Goal: Task Accomplishment & Management: Complete application form

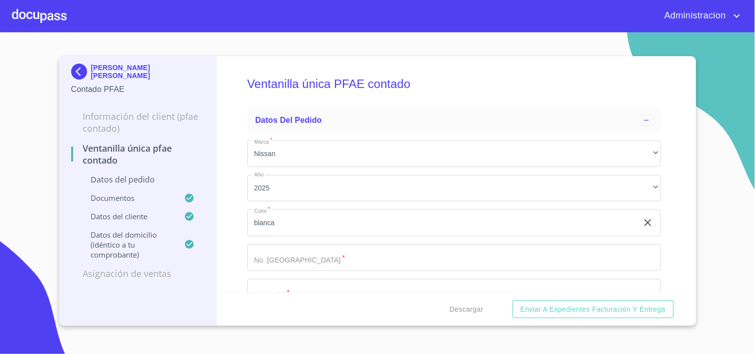
click at [143, 67] on p "VICTOR MANUEL LARA LOMELI" at bounding box center [148, 72] width 114 height 16
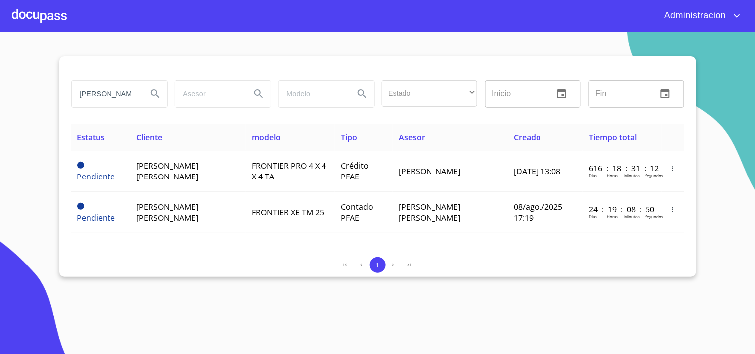
drag, startPoint x: 266, startPoint y: 96, endPoint x: 339, endPoint y: 96, distance: 72.7
click at [322, 99] on div "VICTOR MANUEL lara Estado ​ ​ Inicio ​ Fin ​" at bounding box center [377, 94] width 621 height 36
type input "p"
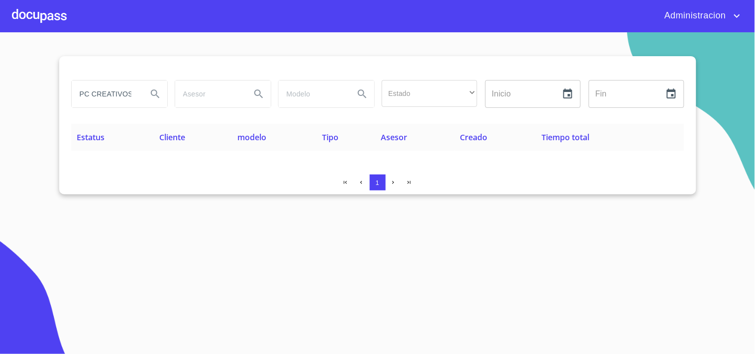
click at [101, 98] on input "PC CREATIVOS" at bounding box center [106, 94] width 68 height 27
click at [168, 283] on section "PC CREATIVO Estado ​ ​ Inicio ​ Fin ​ Estatus Cliente modelo Tipo Asesor Creado…" at bounding box center [377, 193] width 755 height 322
drag, startPoint x: 92, startPoint y: 95, endPoint x: 35, endPoint y: 90, distance: 57.4
click at [38, 91] on section "PC CREATIVO Estado ​ ​ Inicio ​ Fin ​ Estatus Cliente modelo Tipo Asesor Creado…" at bounding box center [377, 193] width 755 height 322
type input "CREATIVO"
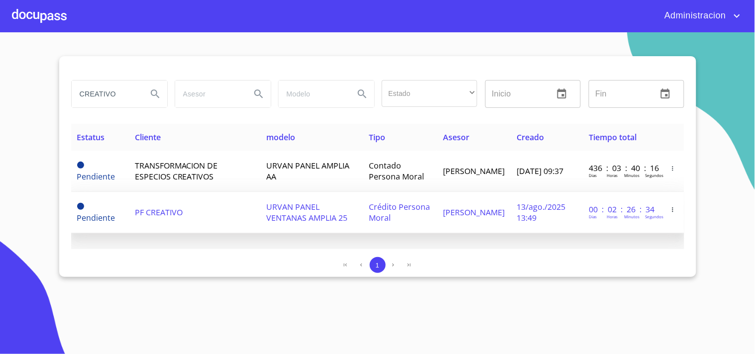
click at [295, 206] on span "URVAN PANEL VENTANAS AMPLIA 25" at bounding box center [306, 213] width 81 height 22
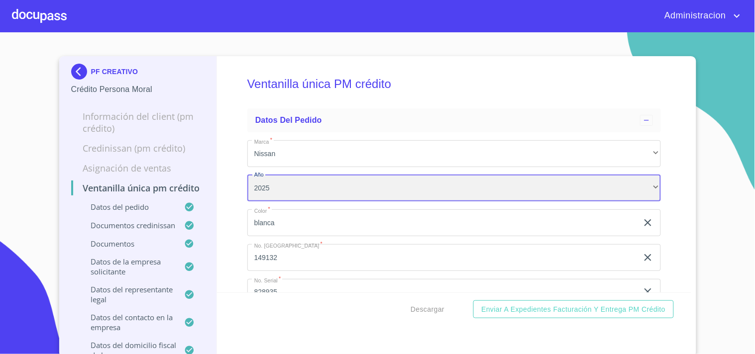
click at [645, 192] on div "2025" at bounding box center [454, 188] width 414 height 27
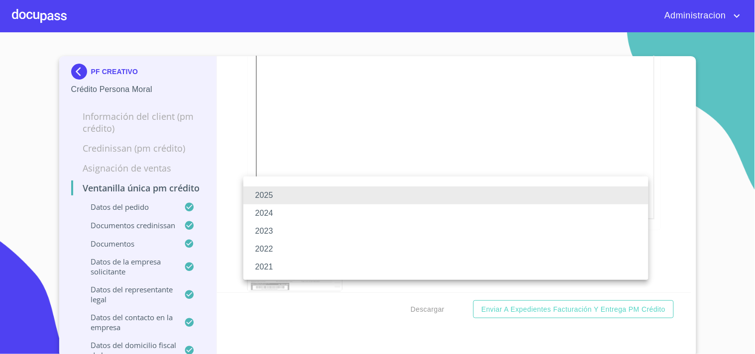
click at [673, 177] on div at bounding box center [377, 177] width 755 height 354
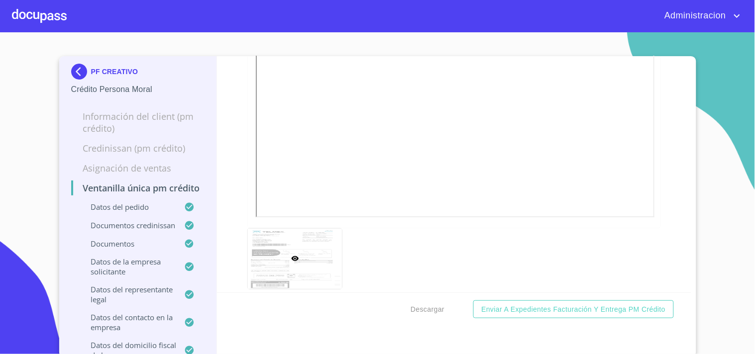
scroll to position [899, 0]
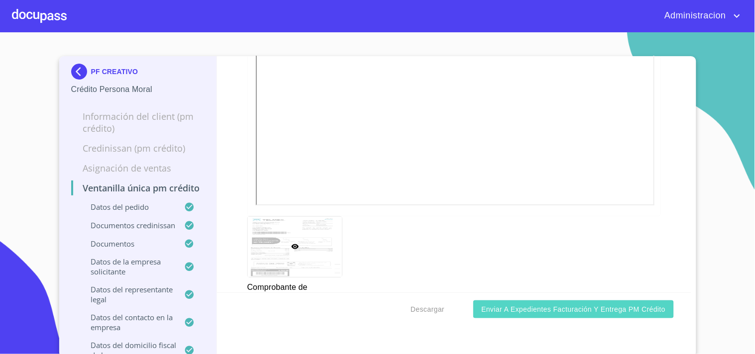
click at [495, 304] on span "Enviar a Expedientes Facturación y Entrega PM crédito" at bounding box center [573, 310] width 184 height 12
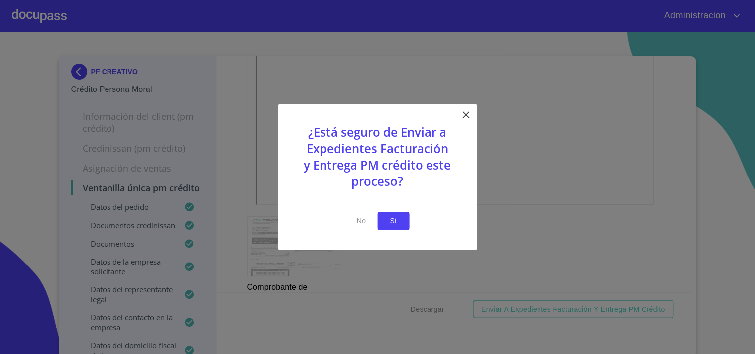
click at [392, 222] on span "Si" at bounding box center [394, 221] width 16 height 12
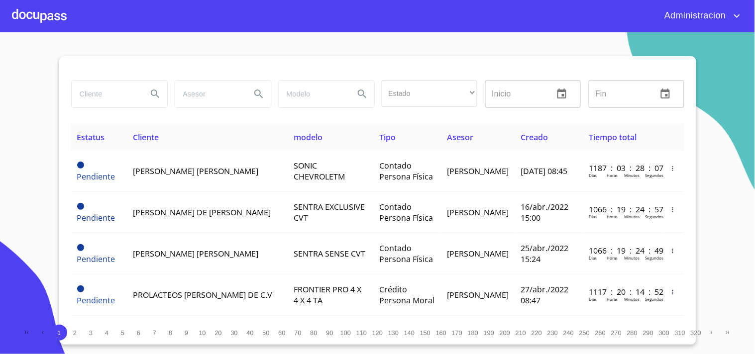
click at [102, 94] on input "search" at bounding box center [106, 94] width 68 height 27
type input "o"
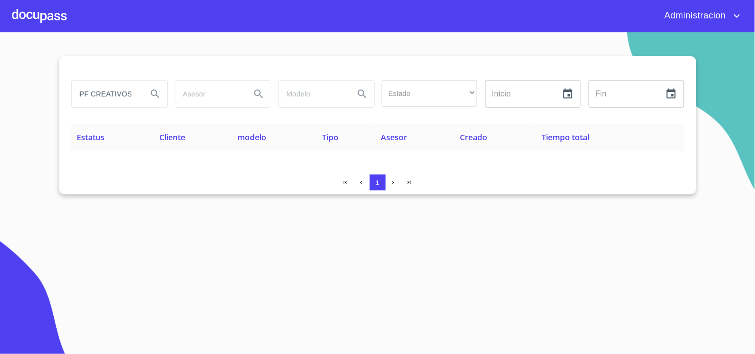
click at [121, 96] on input "PF CREATIVOS" at bounding box center [106, 94] width 68 height 27
type input "CREATIVO"
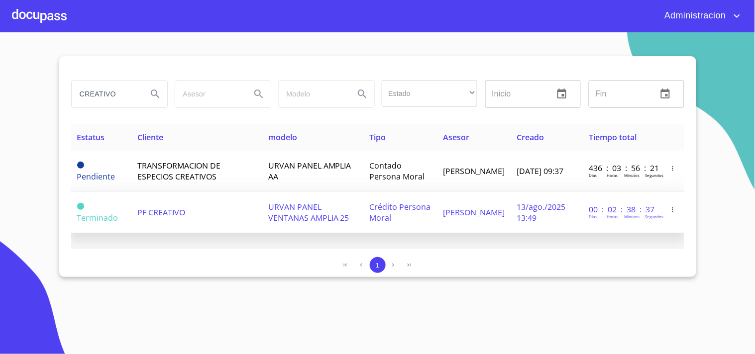
click at [198, 213] on td "PF CREATIVO" at bounding box center [196, 212] width 130 height 41
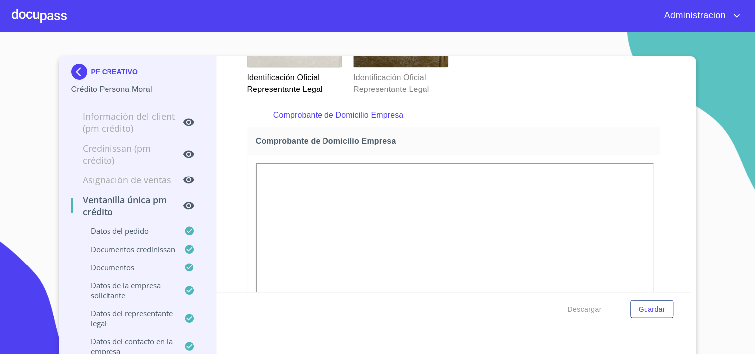
scroll to position [774, 0]
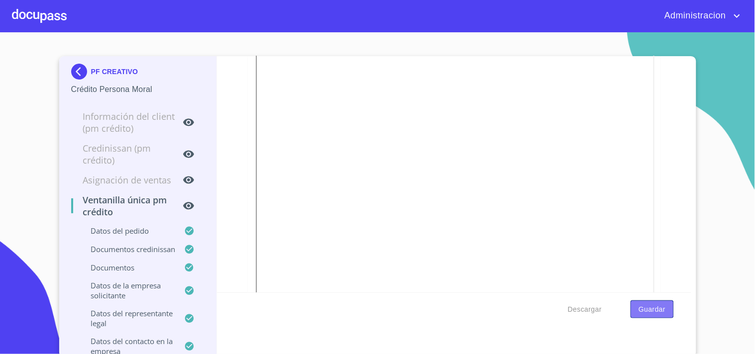
drag, startPoint x: 656, startPoint y: 308, endPoint x: 645, endPoint y: 304, distance: 11.0
click at [645, 304] on span "Guardar" at bounding box center [652, 310] width 27 height 12
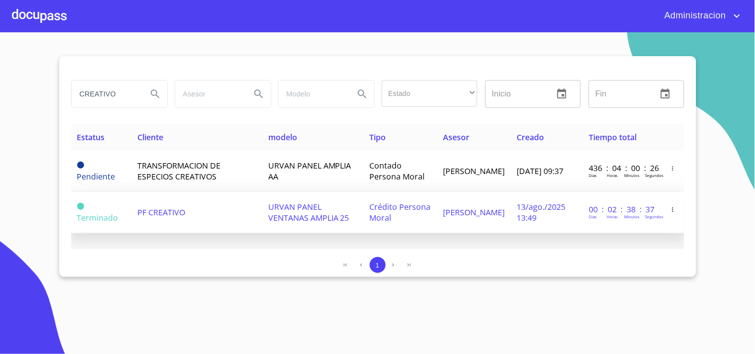
click at [438, 212] on td "Crédito Persona Moral" at bounding box center [401, 212] width 74 height 41
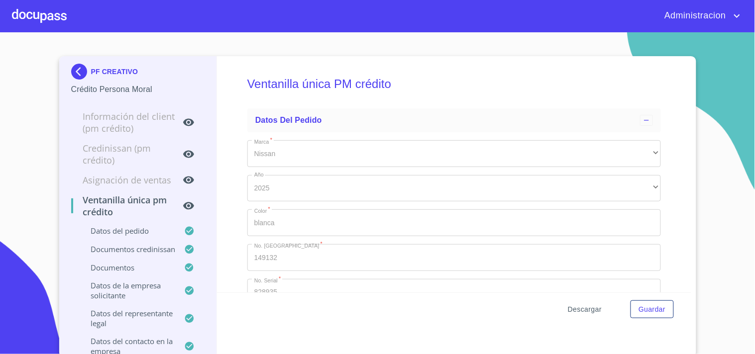
click at [577, 301] on button "Descargar" at bounding box center [585, 310] width 42 height 18
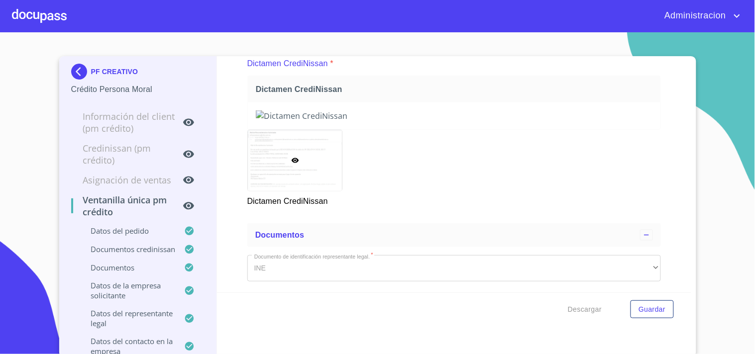
scroll to position [221, 0]
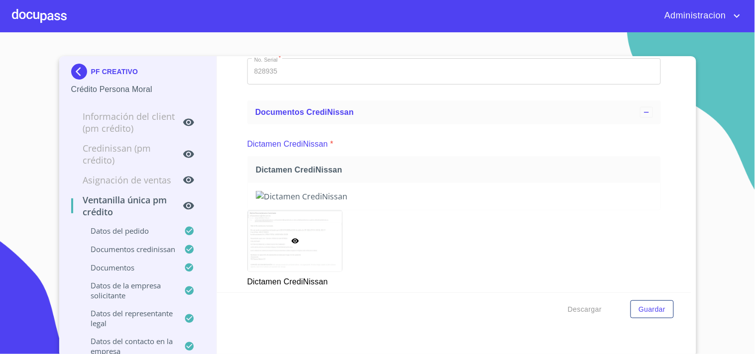
click at [506, 202] on img at bounding box center [454, 196] width 397 height 11
click at [587, 202] on img at bounding box center [454, 196] width 397 height 11
click at [502, 202] on img at bounding box center [454, 196] width 397 height 11
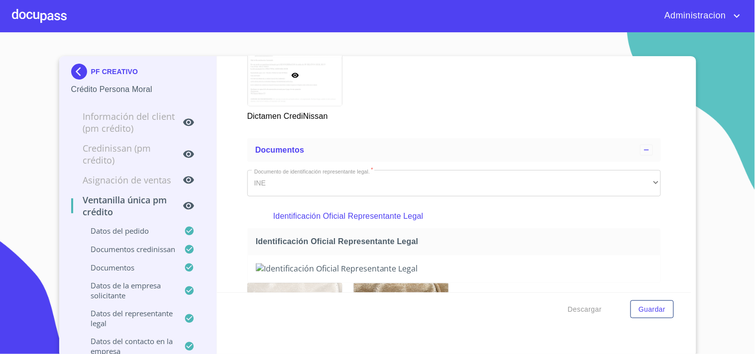
click at [561, 36] on img at bounding box center [454, 30] width 397 height 11
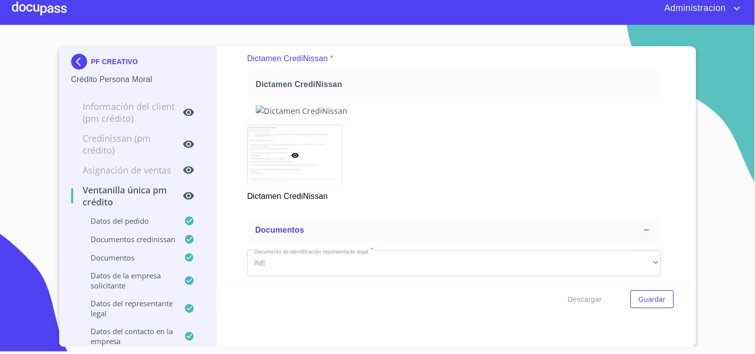
click at [616, 117] on img at bounding box center [454, 111] width 397 height 11
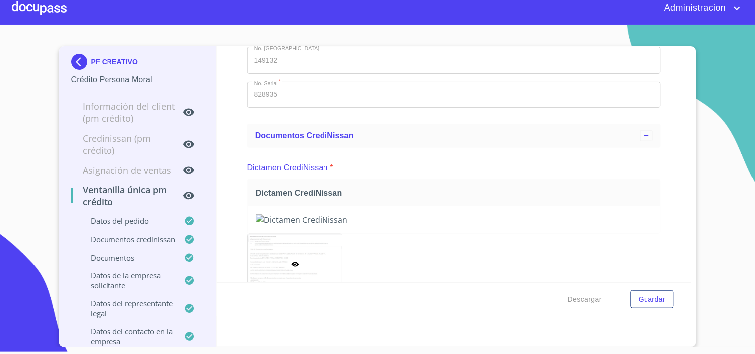
scroll to position [463, 0]
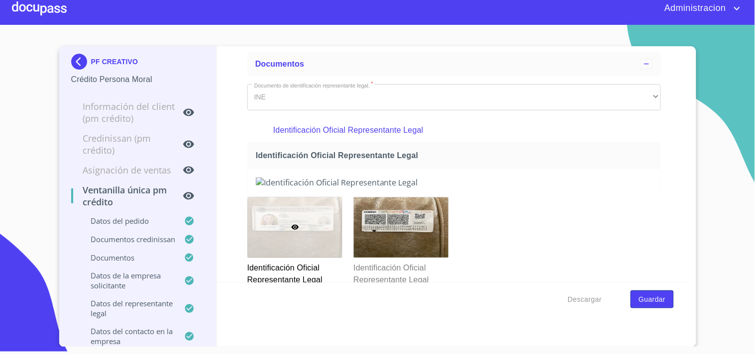
click at [649, 300] on span "Guardar" at bounding box center [652, 300] width 27 height 12
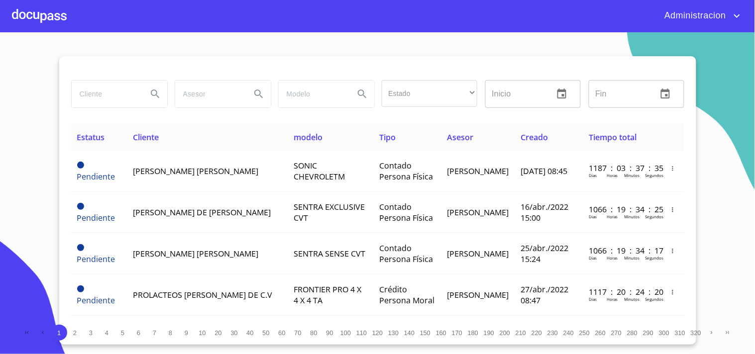
click at [87, 95] on input "search" at bounding box center [106, 94] width 68 height 27
type input "CREATIVO"
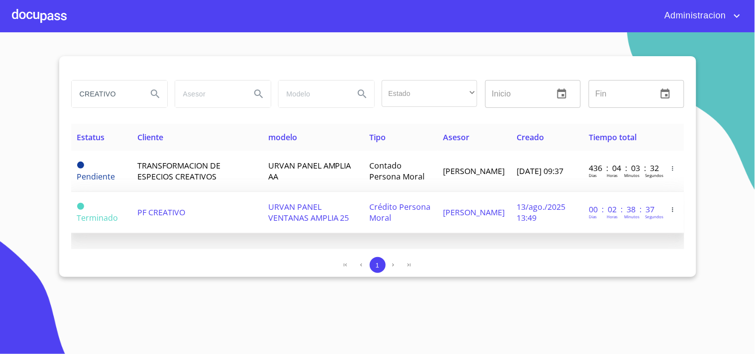
click at [341, 211] on td "URVAN PANEL VENTANAS AMPLIA 25" at bounding box center [313, 212] width 102 height 41
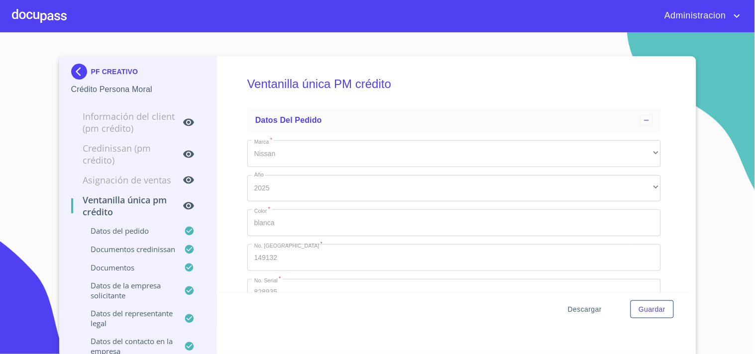
click at [570, 311] on span "Descargar" at bounding box center [585, 310] width 34 height 12
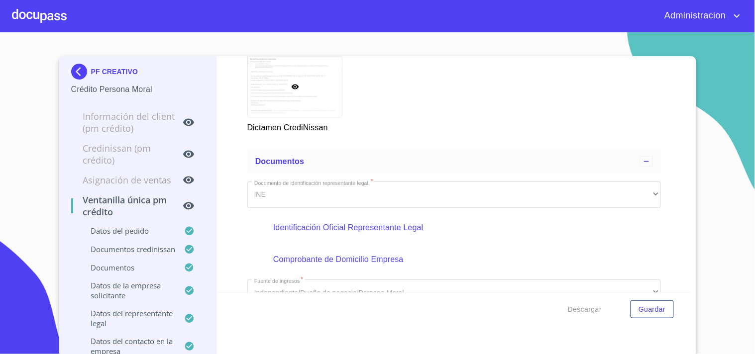
scroll to position [221, 0]
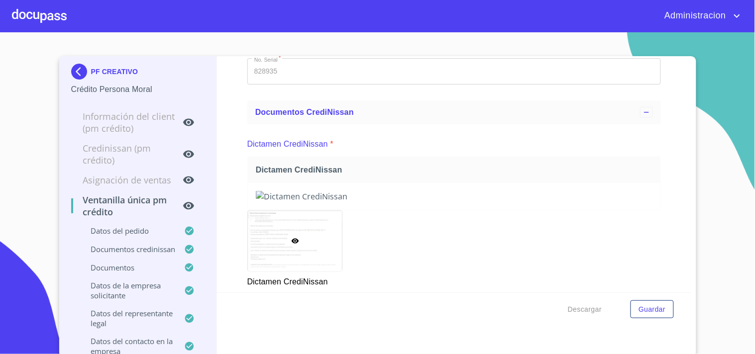
click at [390, 202] on img at bounding box center [454, 196] width 397 height 11
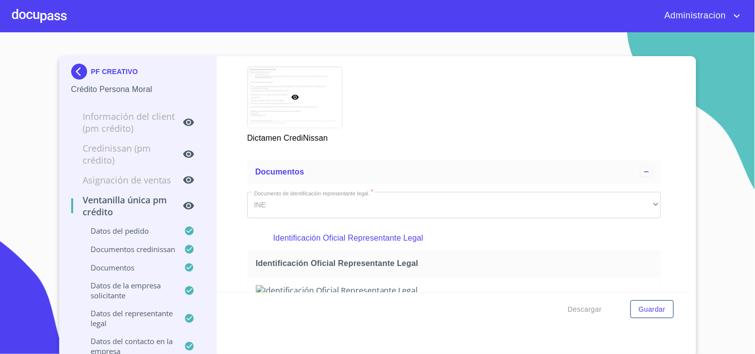
scroll to position [442, 0]
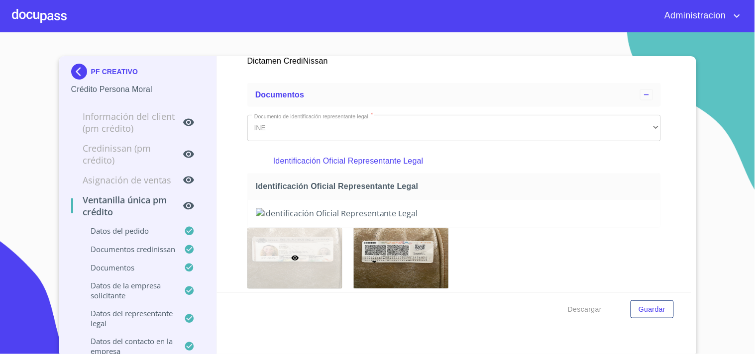
click at [285, 50] on div at bounding box center [295, 20] width 95 height 60
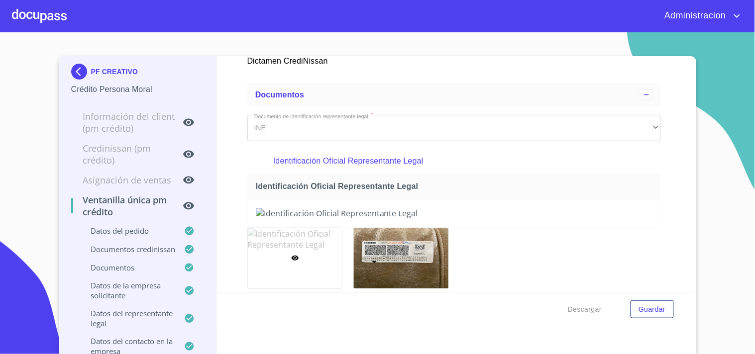
scroll to position [7, 0]
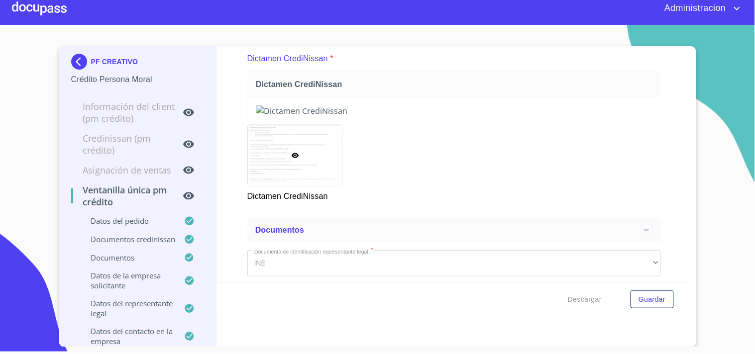
click at [601, 109] on img at bounding box center [454, 111] width 397 height 11
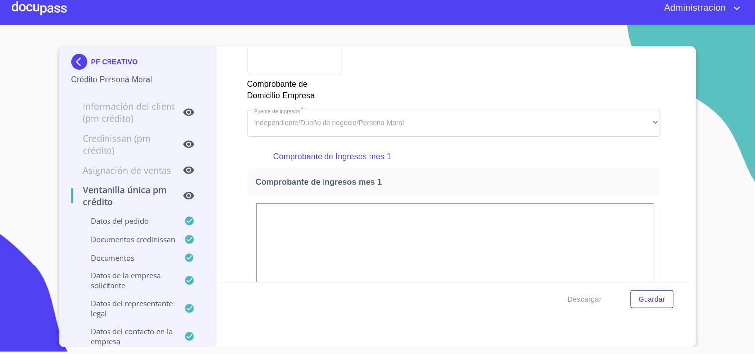
click at [91, 62] on p "PF CREATIVO" at bounding box center [114, 62] width 47 height 8
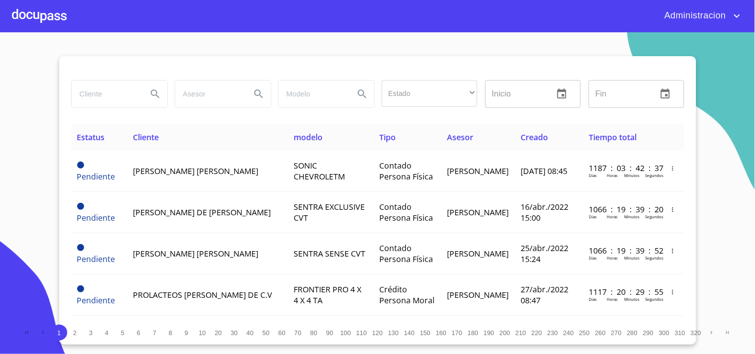
click at [129, 95] on input "search" at bounding box center [106, 94] width 68 height 27
type input "CREATIVO"
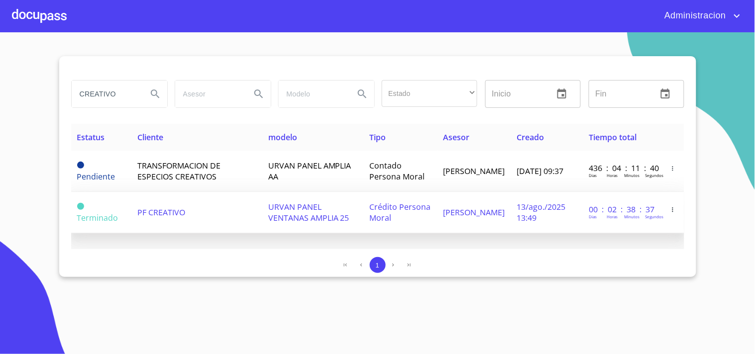
click at [320, 218] on span "URVAN PANEL VENTANAS AMPLIA 25" at bounding box center [308, 213] width 81 height 22
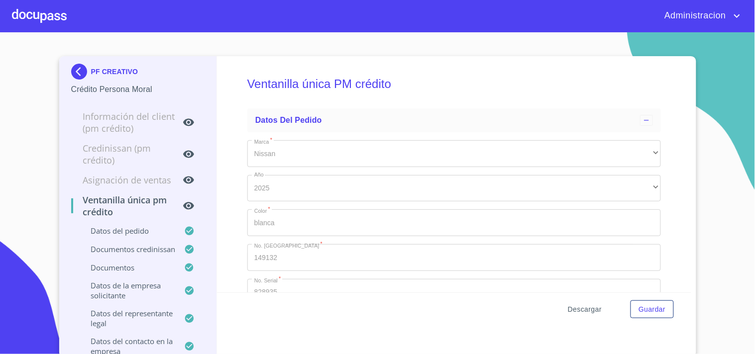
click at [574, 306] on span "Descargar" at bounding box center [585, 310] width 34 height 12
